Goal: Task Accomplishment & Management: Manage account settings

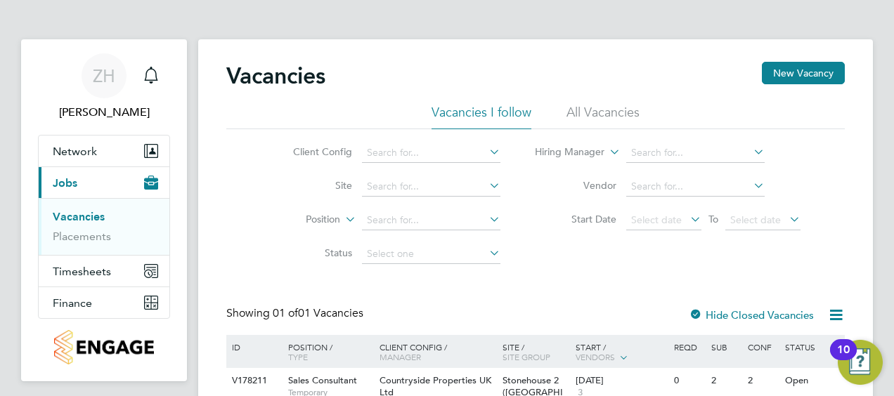
scroll to position [72, 0]
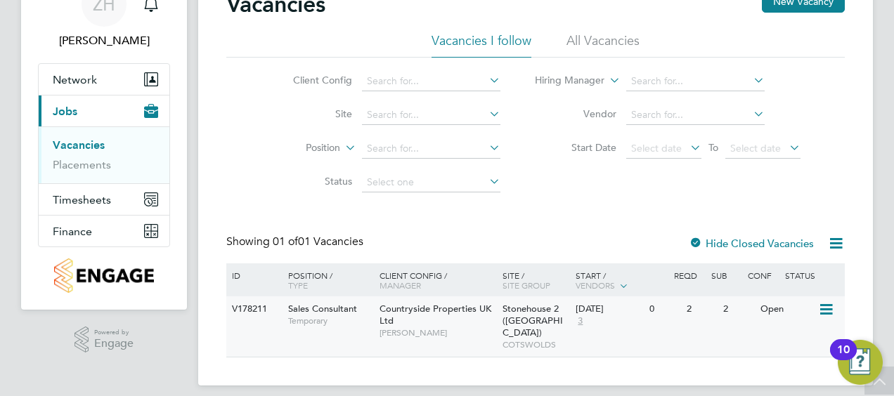
click at [686, 319] on div "2" at bounding box center [701, 310] width 37 height 26
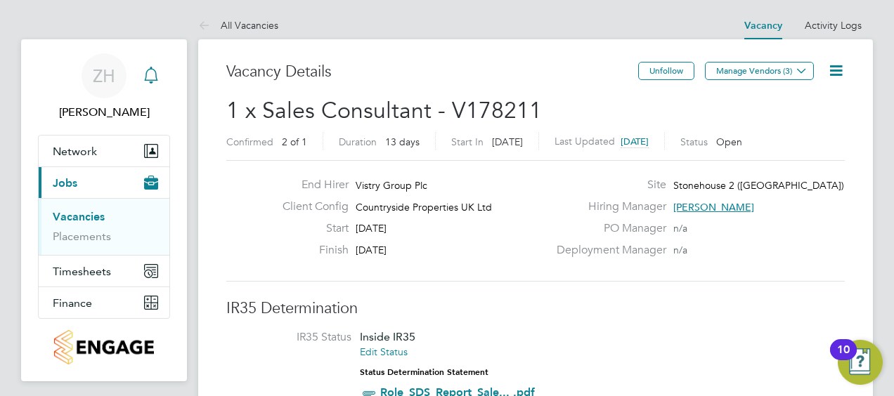
click at [148, 80] on icon "Main navigation" at bounding box center [150, 74] width 13 height 14
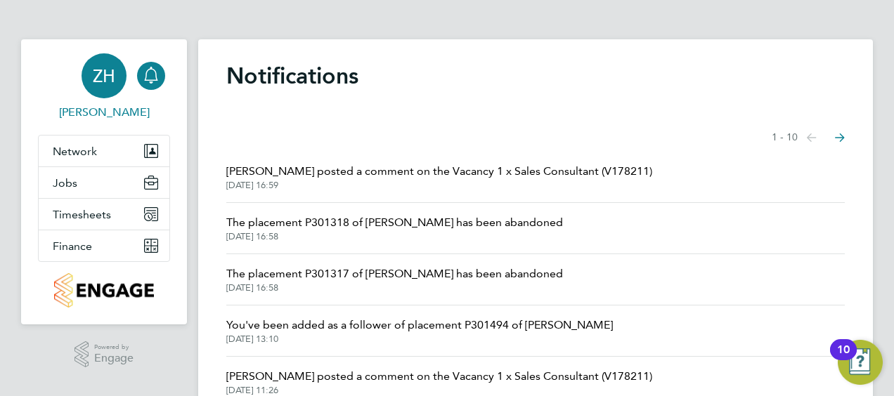
click at [96, 94] on div "ZH" at bounding box center [104, 75] width 45 height 45
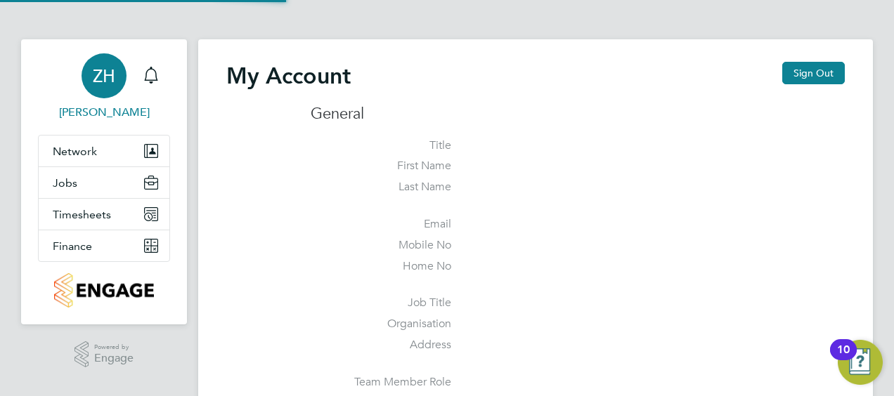
type input "[EMAIL_ADDRESS][PERSON_NAME][DOMAIN_NAME]"
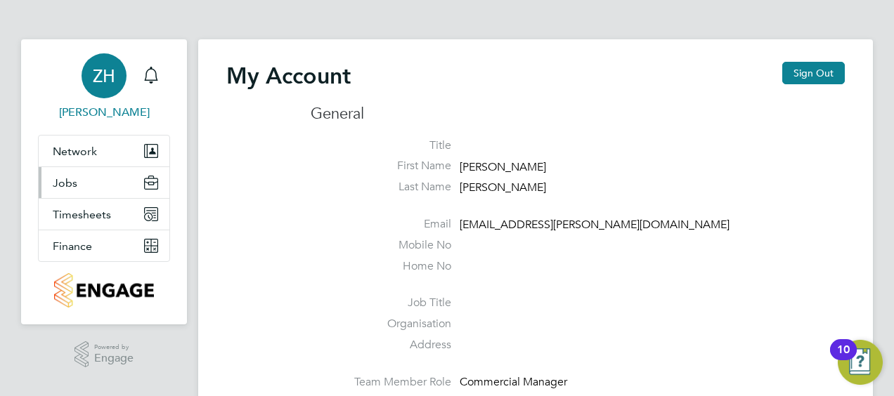
click at [86, 186] on button "Jobs" at bounding box center [104, 182] width 131 height 31
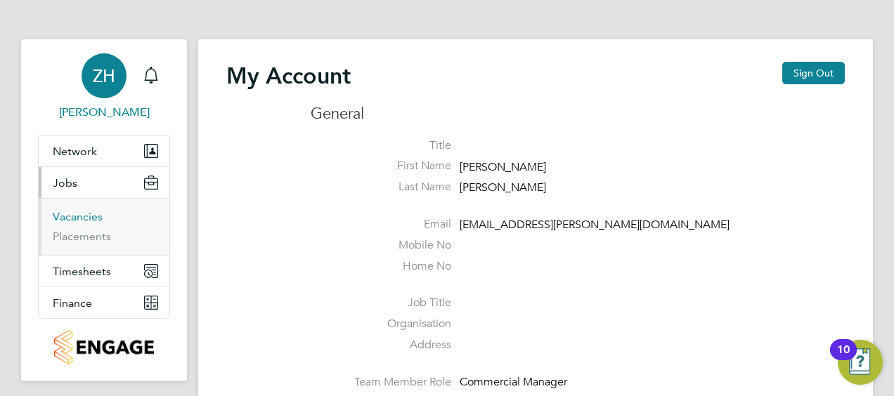
click at [79, 219] on link "Vacancies" at bounding box center [78, 216] width 50 height 13
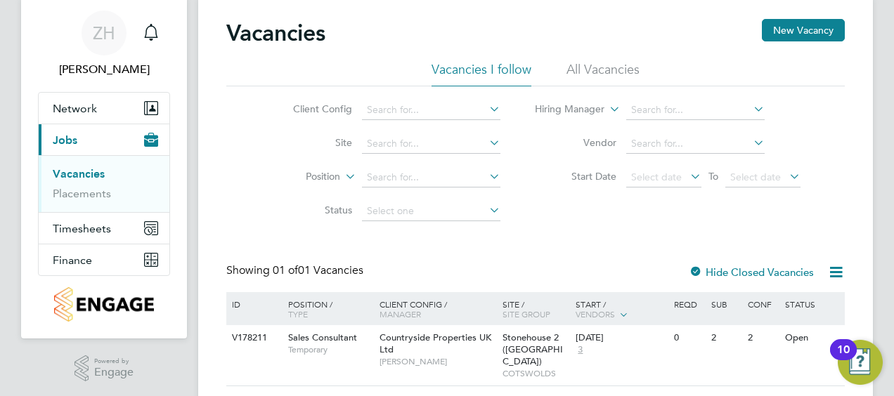
scroll to position [72, 0]
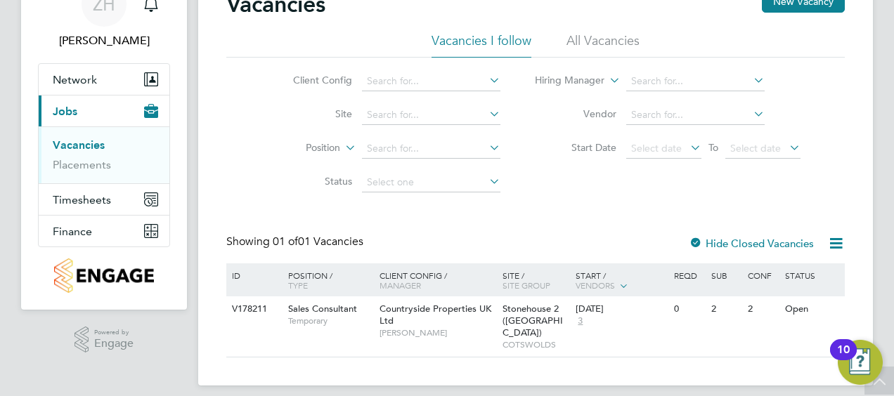
click at [833, 244] on icon at bounding box center [836, 244] width 18 height 18
click at [587, 46] on li "All Vacancies" at bounding box center [602, 44] width 73 height 25
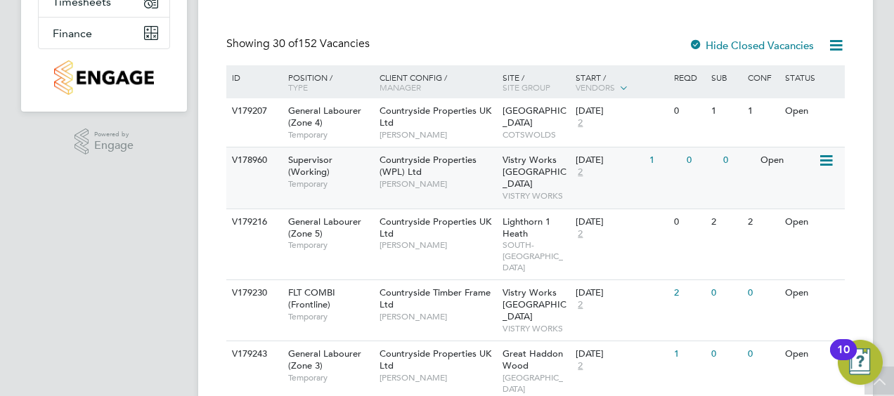
scroll to position [1, 0]
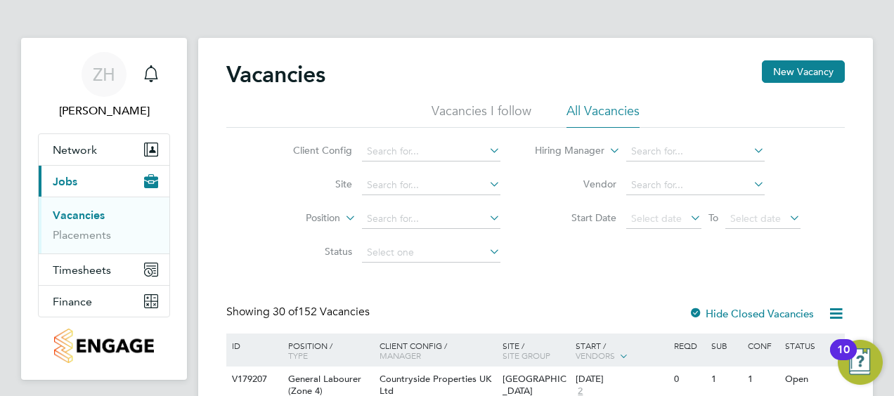
click at [486, 184] on icon at bounding box center [486, 184] width 0 height 20
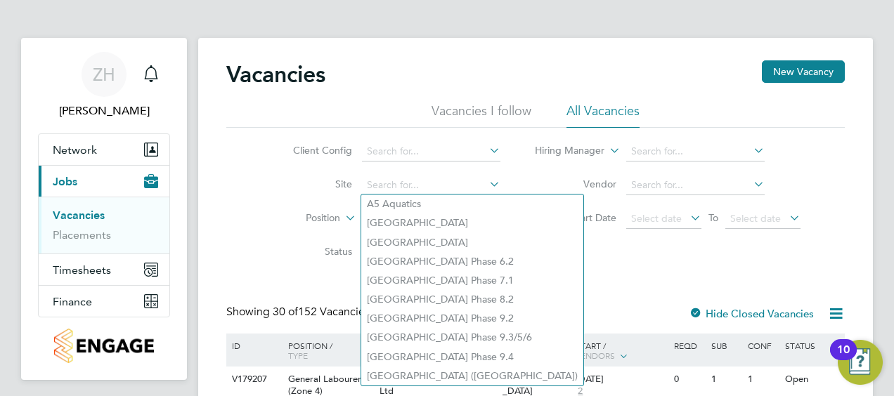
click at [486, 184] on icon at bounding box center [486, 184] width 0 height 20
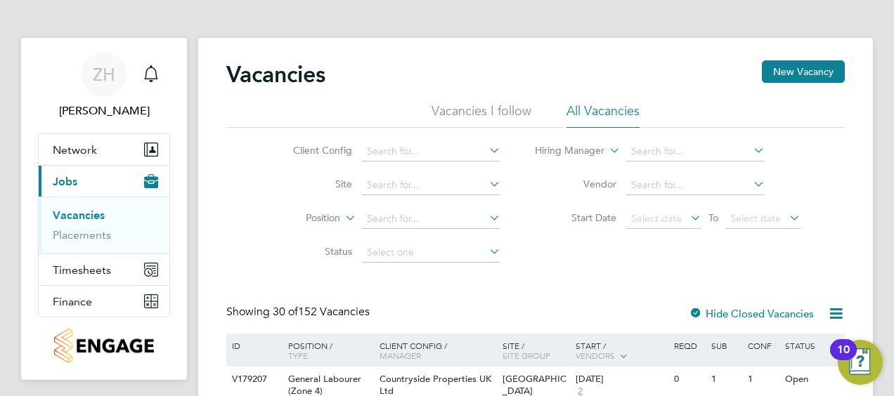
click at [583, 306] on div "Showing 30 of 152 Vacancies Hide Closed Vacancies" at bounding box center [535, 319] width 618 height 29
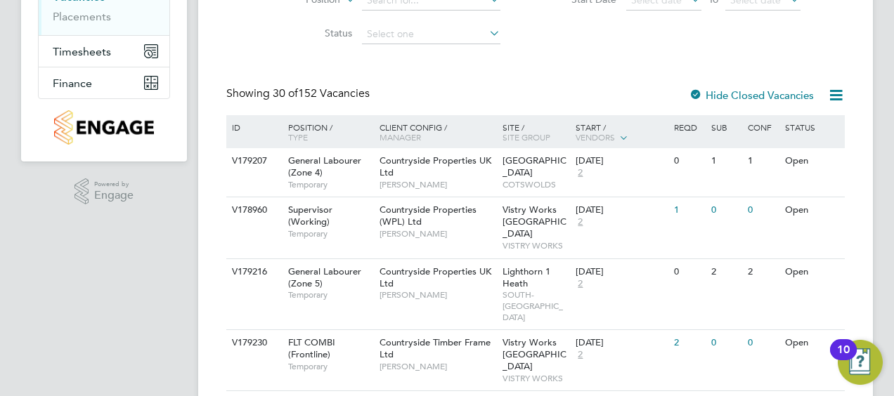
scroll to position [353, 0]
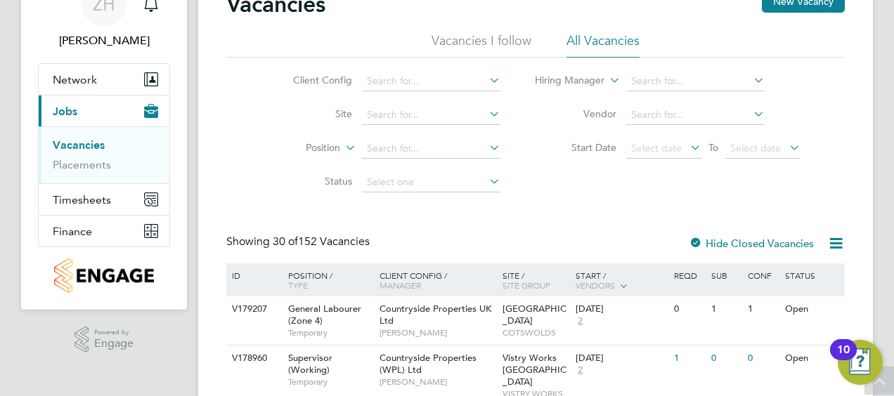
click at [486, 115] on icon at bounding box center [486, 114] width 0 height 20
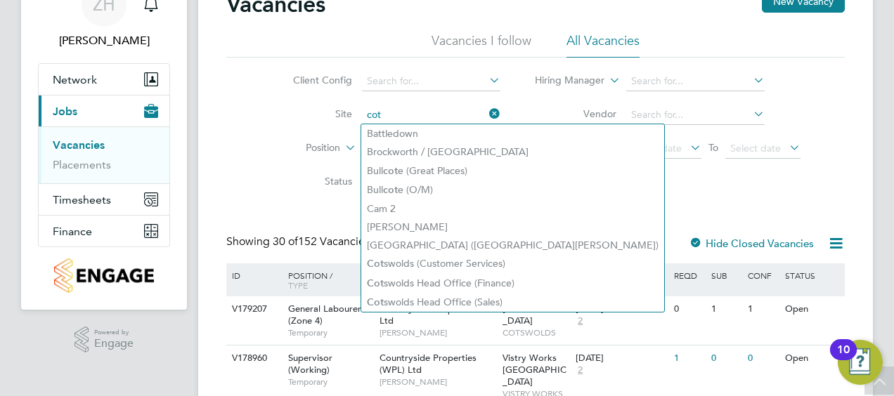
type input "cot"
click at [603, 196] on div "Client Config Site cot Position Status Hiring Manager Vendor Start Date Select …" at bounding box center [535, 129] width 618 height 142
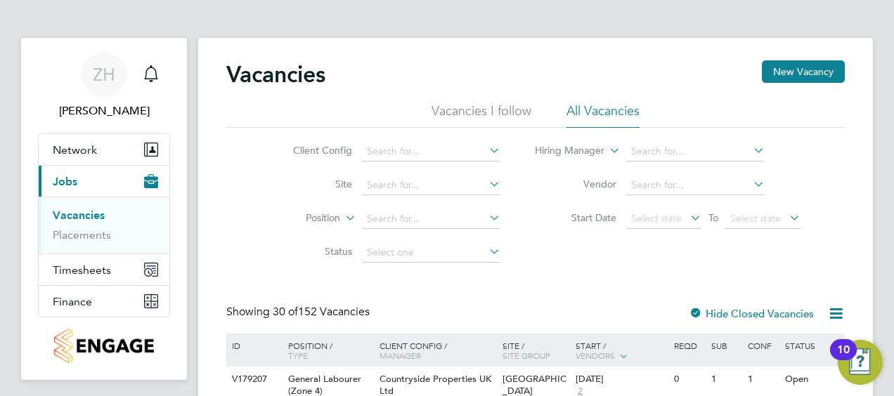
scroll to position [72, 0]
